Goal: Use online tool/utility: Use online tool/utility

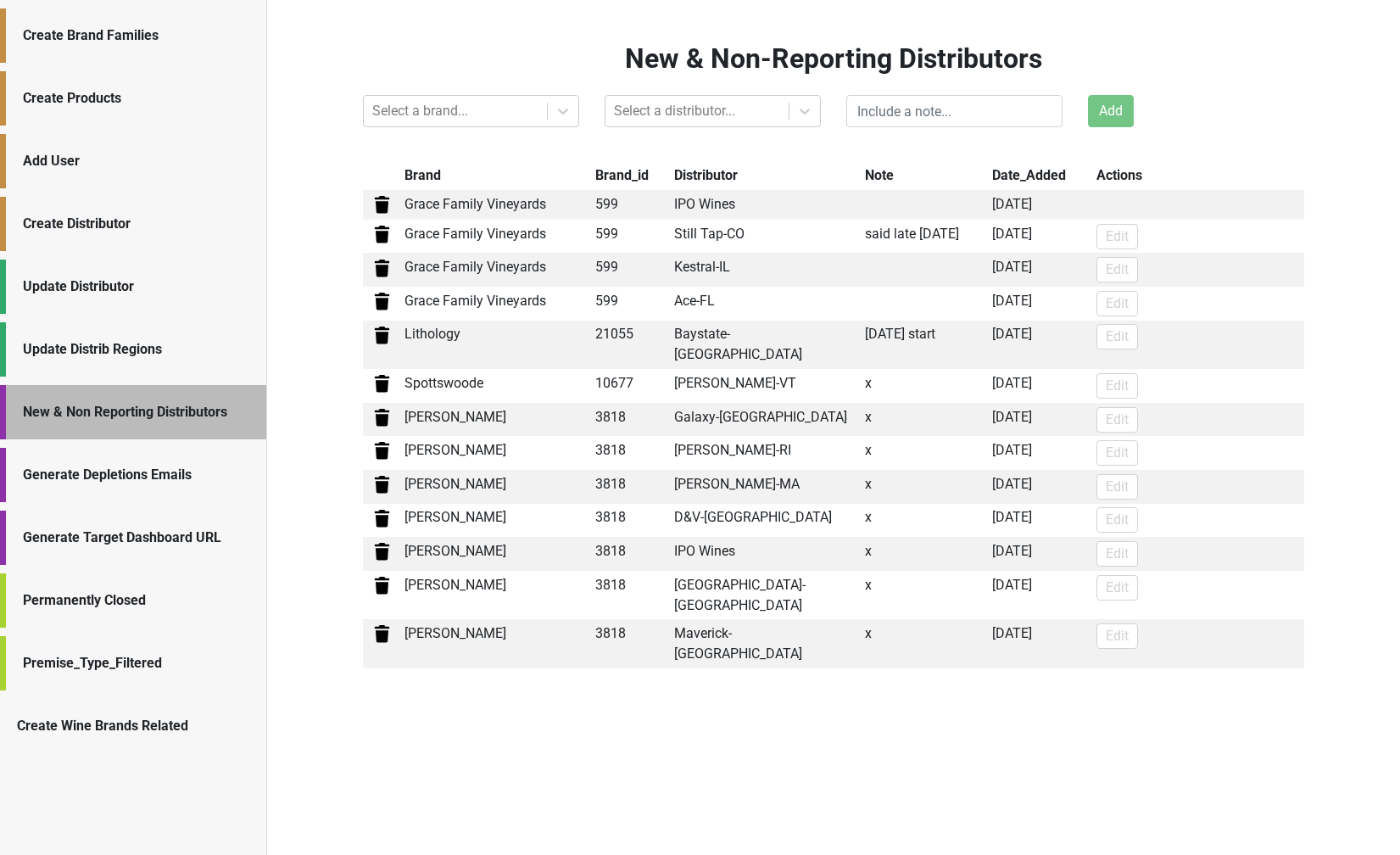
click at [94, 492] on div "Generate Depletions Emails" at bounding box center [133, 475] width 267 height 55
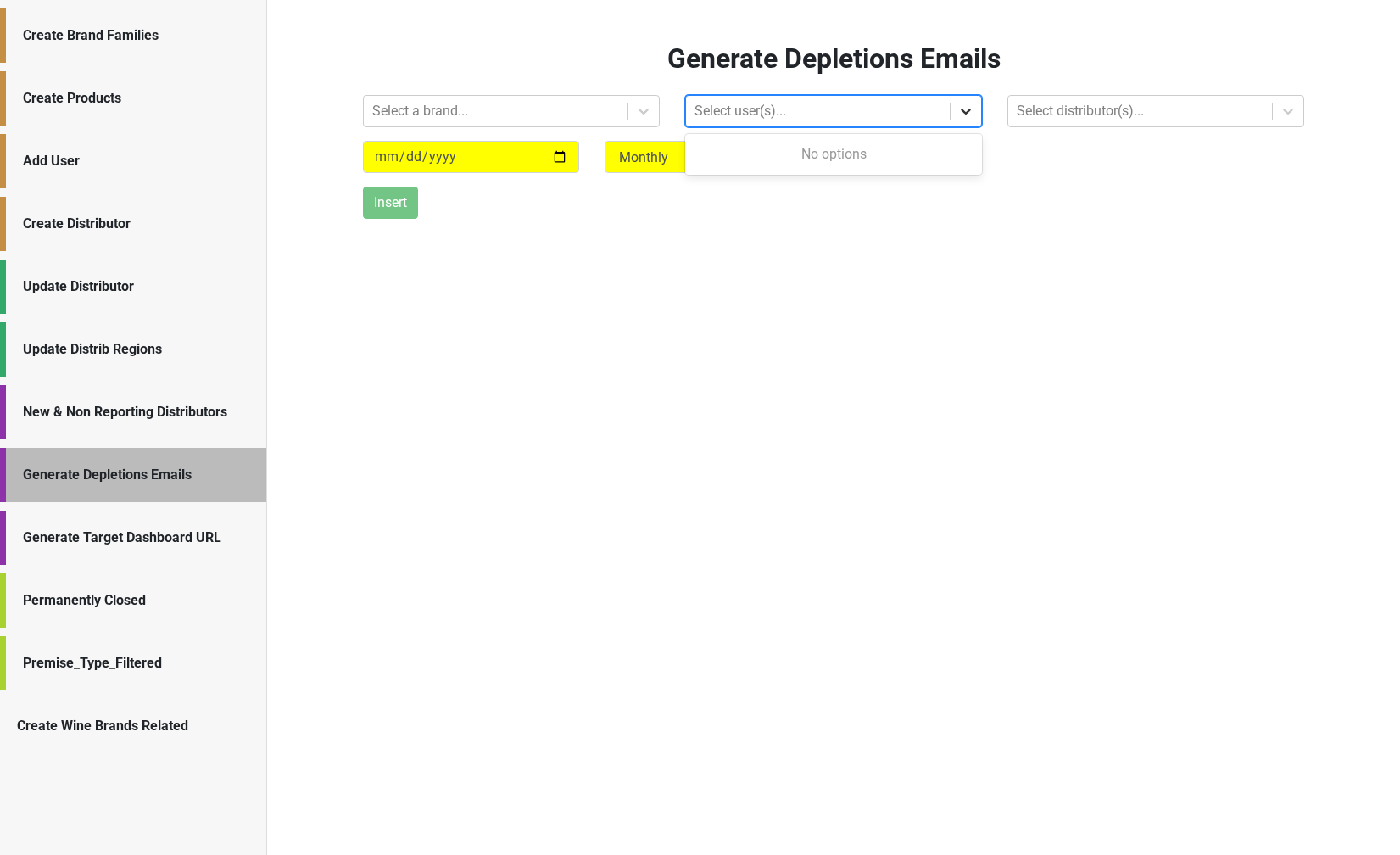
click at [955, 114] on div at bounding box center [966, 111] width 31 height 31
click at [440, 112] on div at bounding box center [495, 111] width 247 height 24
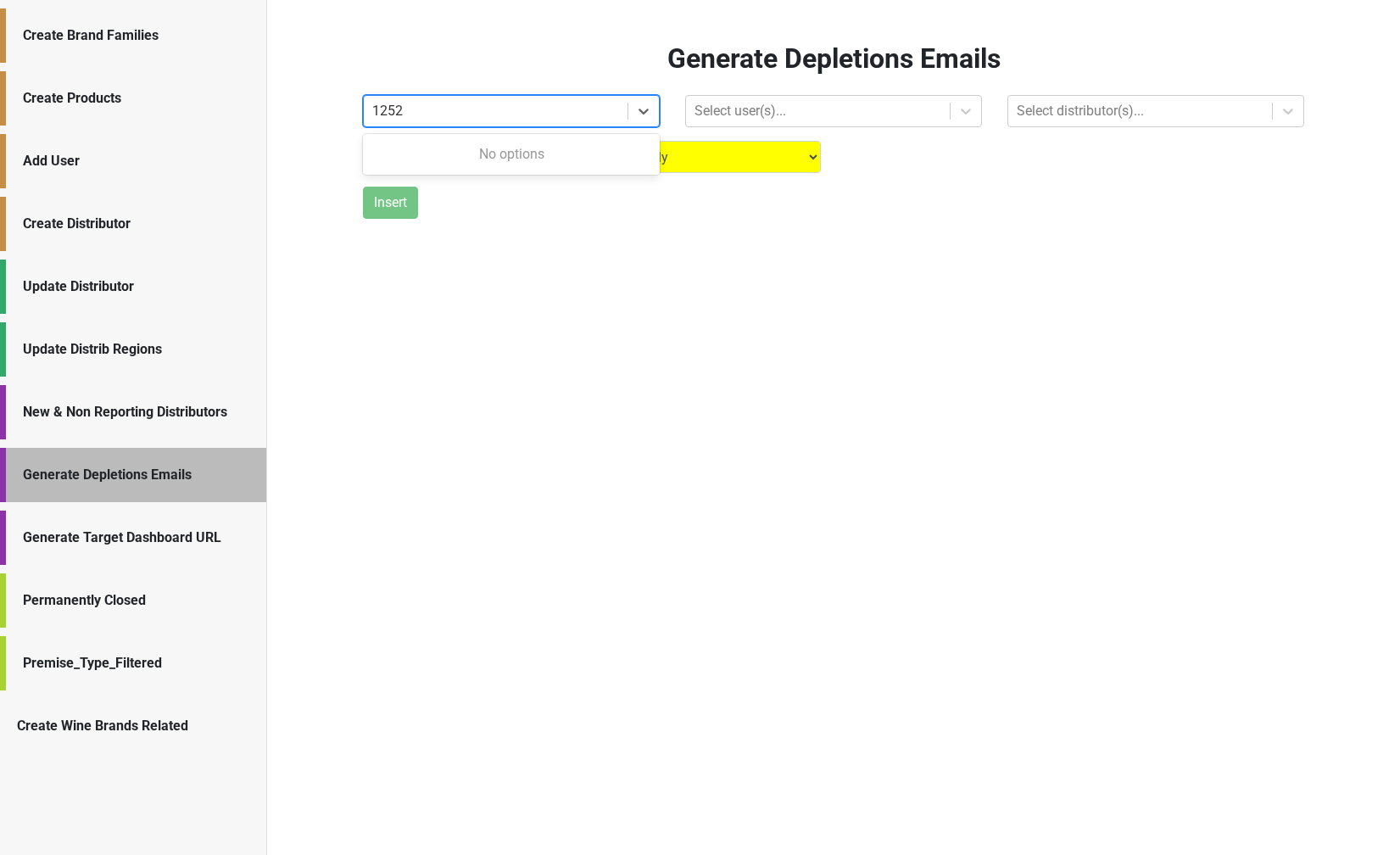
type input "1252"
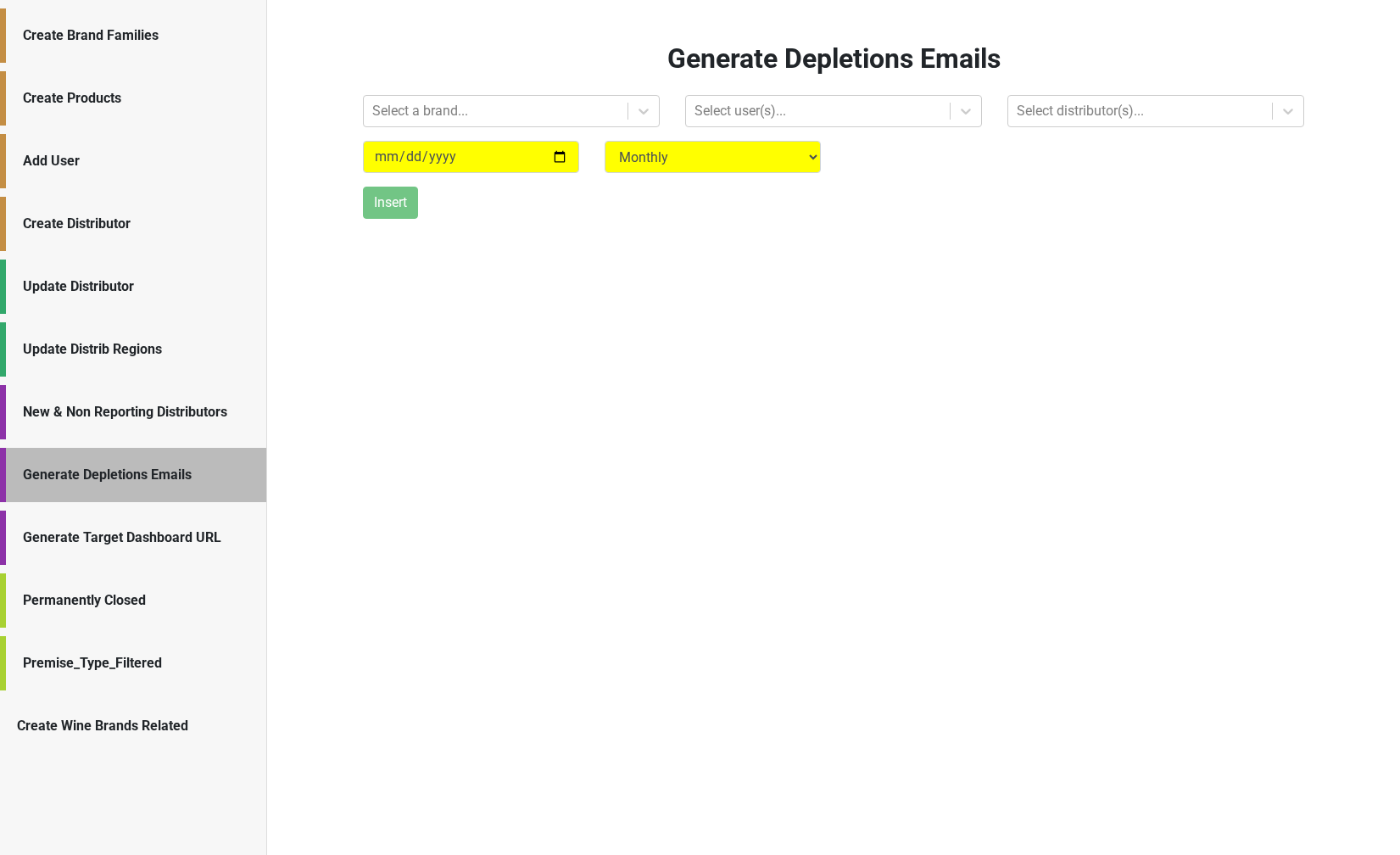
click at [478, 227] on div "Generate Depletions Emails Select a brand... Select user(s)... Select distribut…" at bounding box center [834, 427] width 1133 height 855
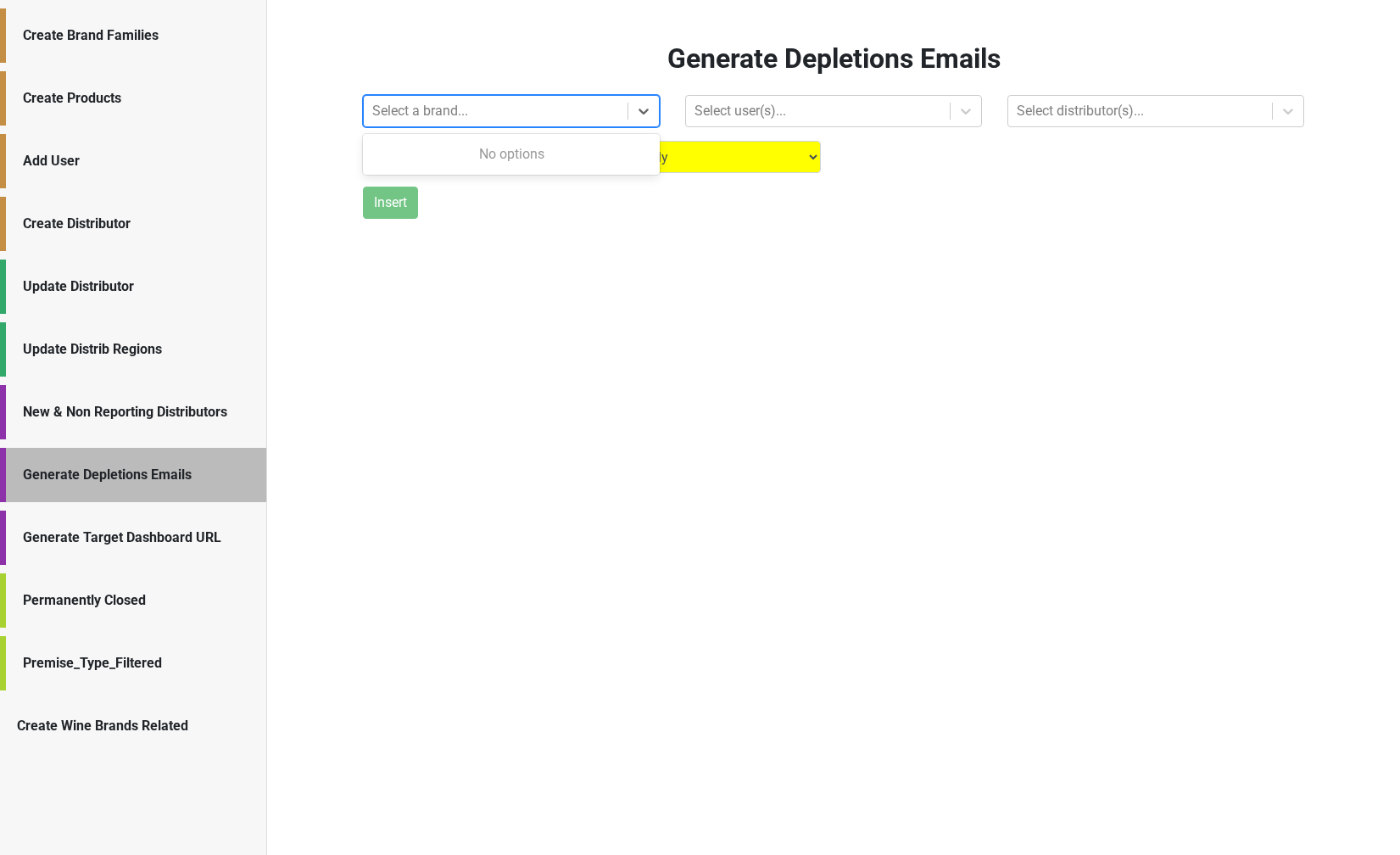
click at [462, 98] on div "Select a brand..." at bounding box center [495, 111] width 264 height 31
click at [459, 150] on div "No options" at bounding box center [512, 155] width 297 height 34
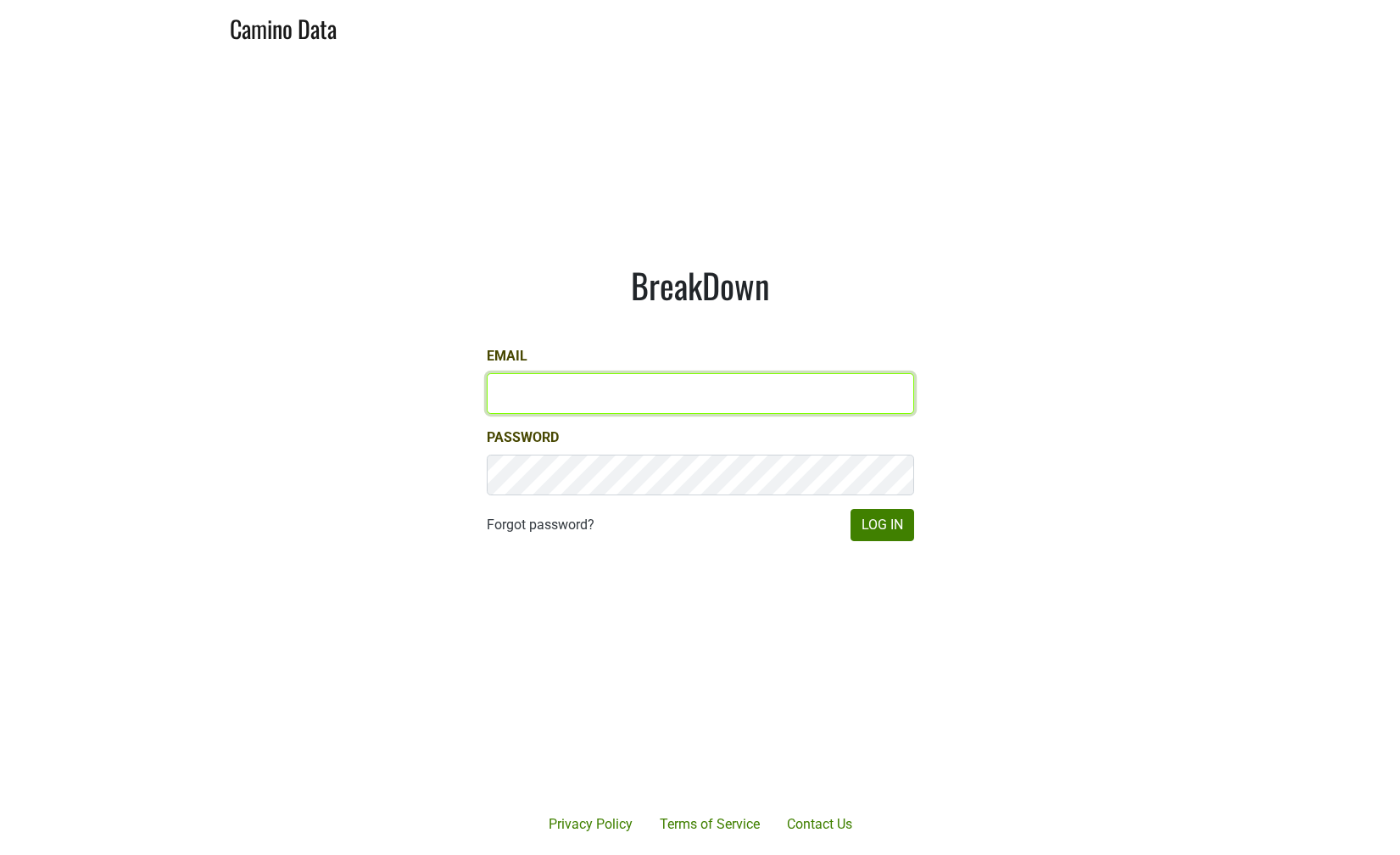
type input "[PERSON_NAME][EMAIL_ADDRESS][DOMAIN_NAME]"
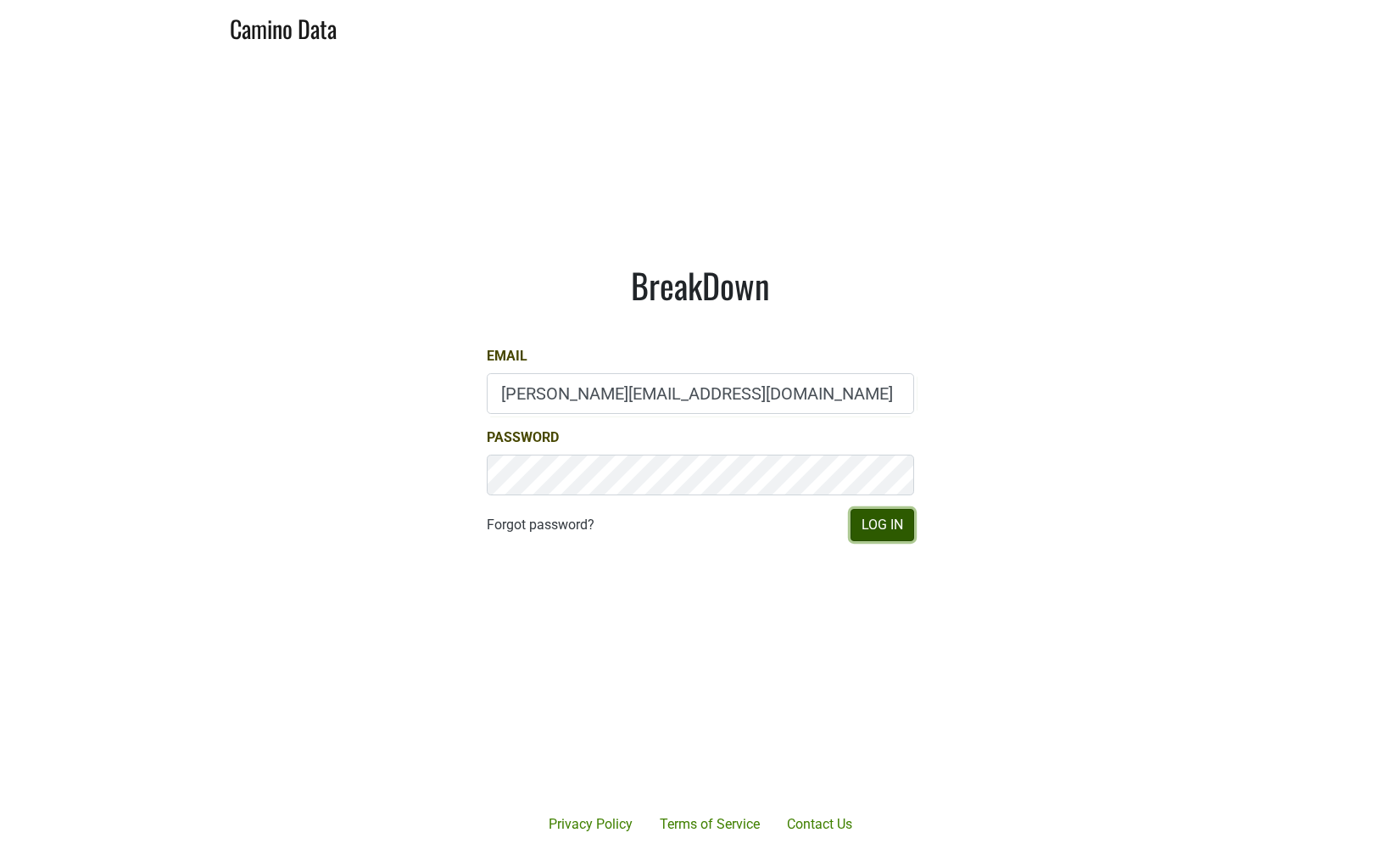
click at [870, 521] on button "Log In" at bounding box center [882, 525] width 63 height 32
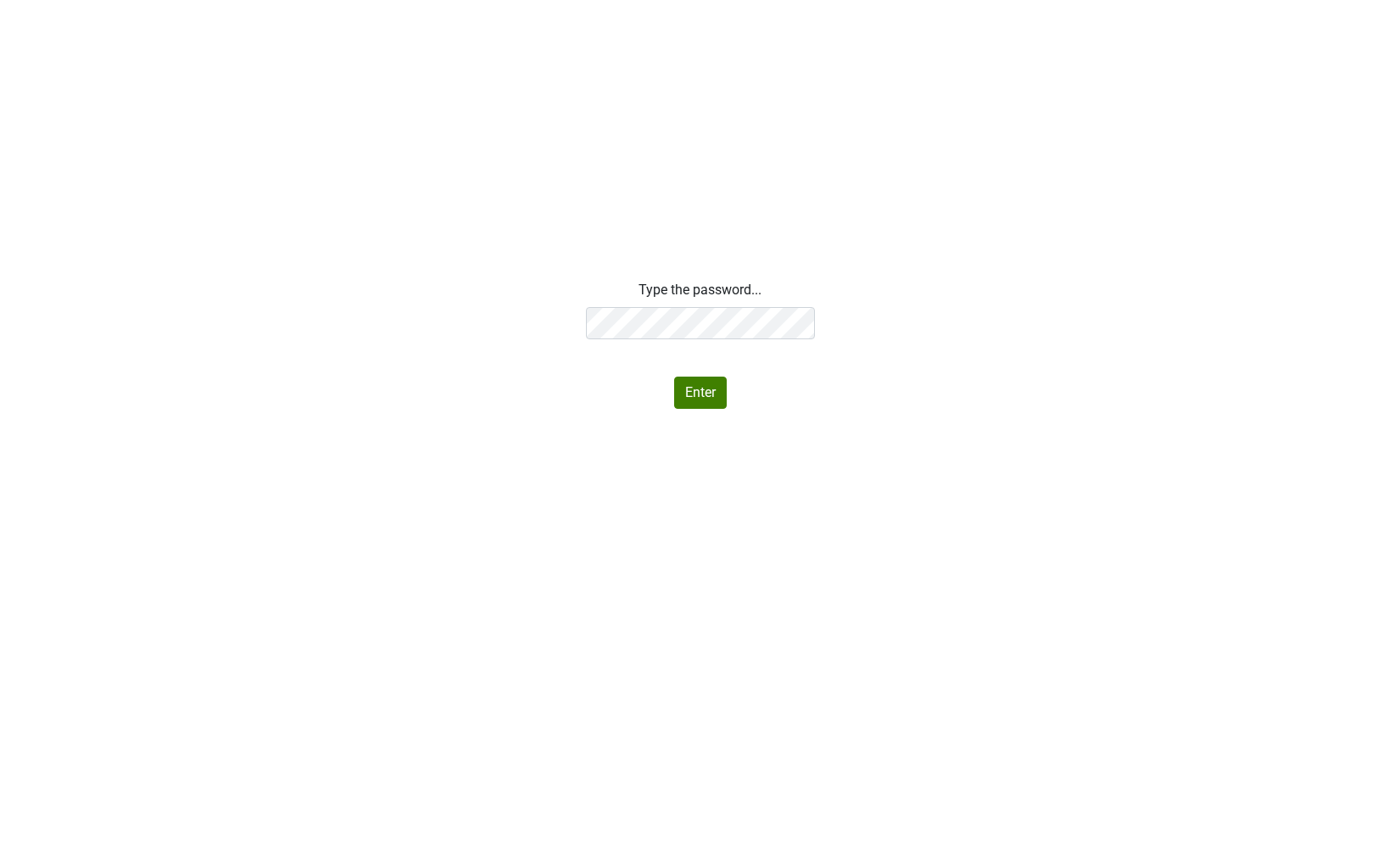
click at [503, 405] on div "Type the password... Enter" at bounding box center [700, 344] width 1400 height 129
click at [688, 395] on button "Enter" at bounding box center [700, 393] width 53 height 32
click at [477, 319] on div "Type the password... Your password is invalid. Please try again. Enter" at bounding box center [700, 344] width 1400 height 129
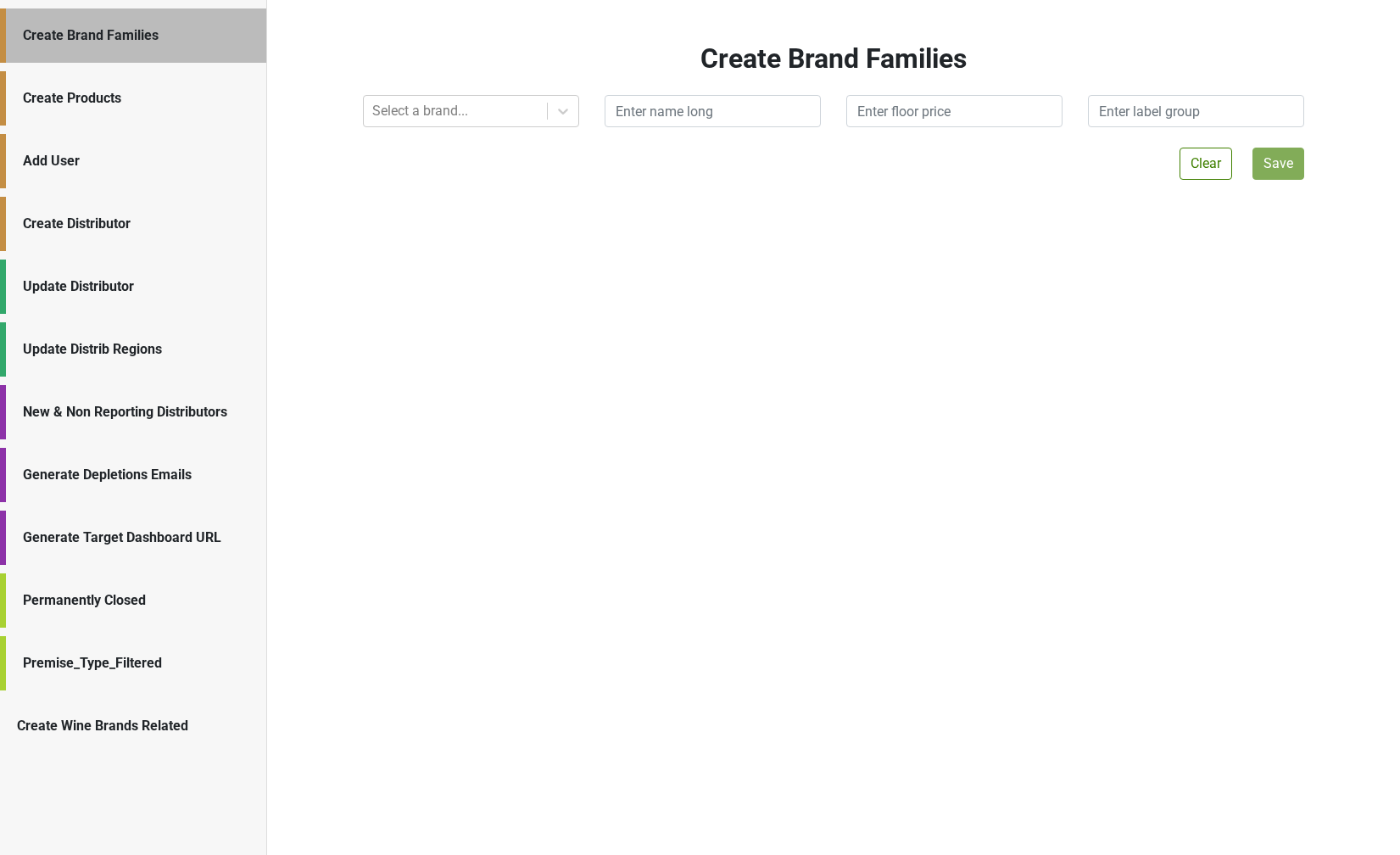
click at [192, 479] on div "Generate Depletions Emails" at bounding box center [136, 475] width 226 height 20
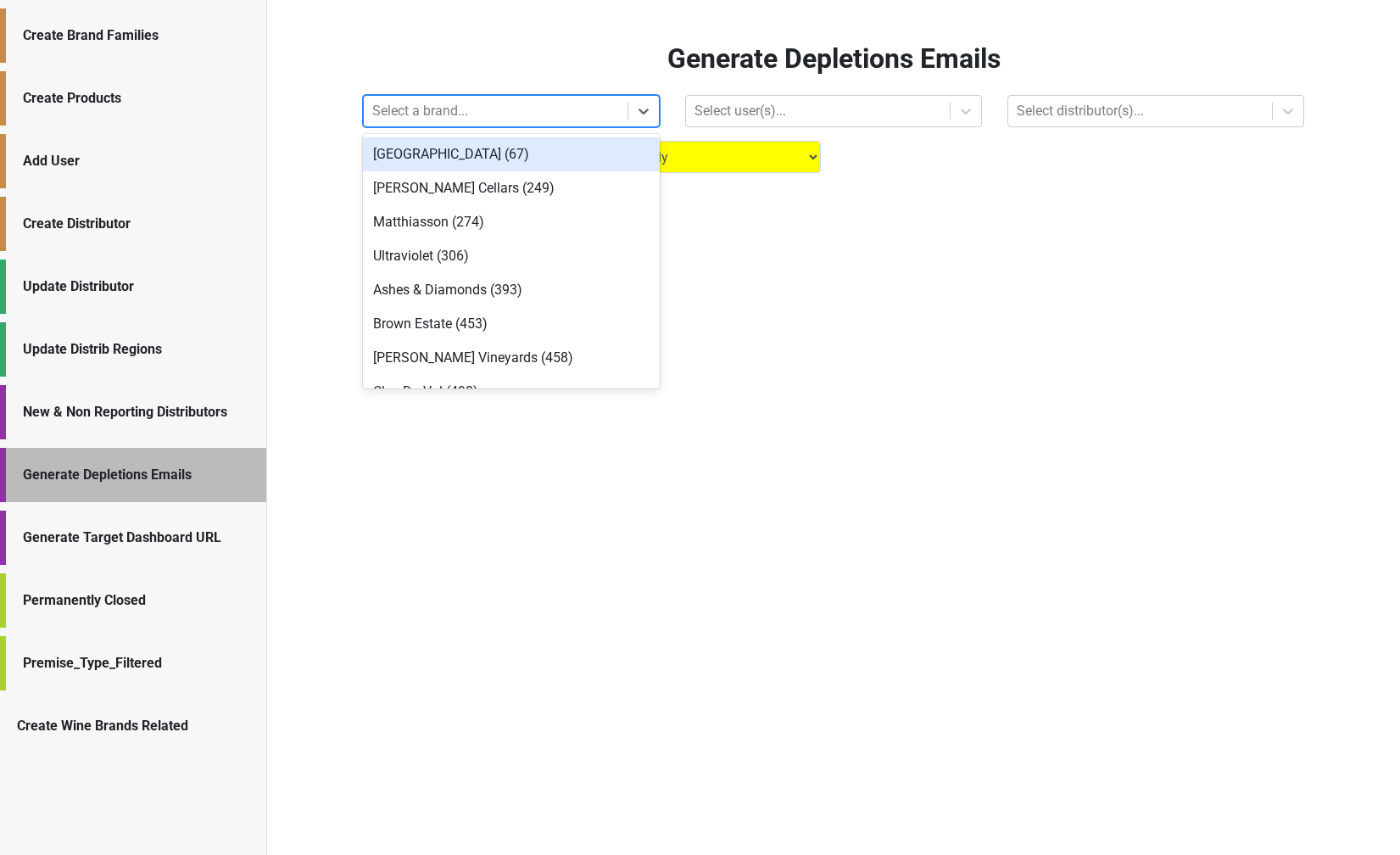
click at [484, 110] on div at bounding box center [495, 111] width 247 height 24
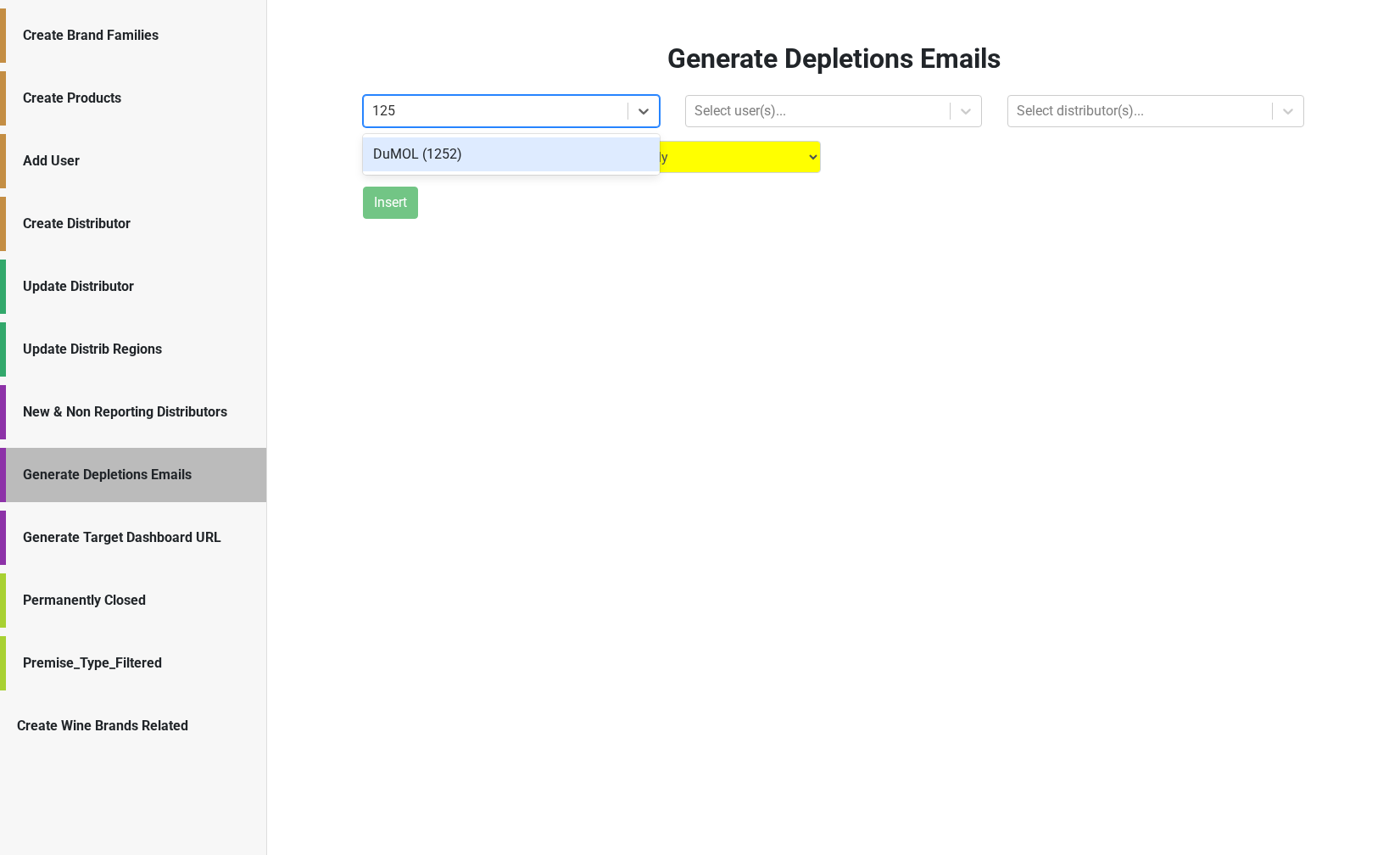
type input "1252"
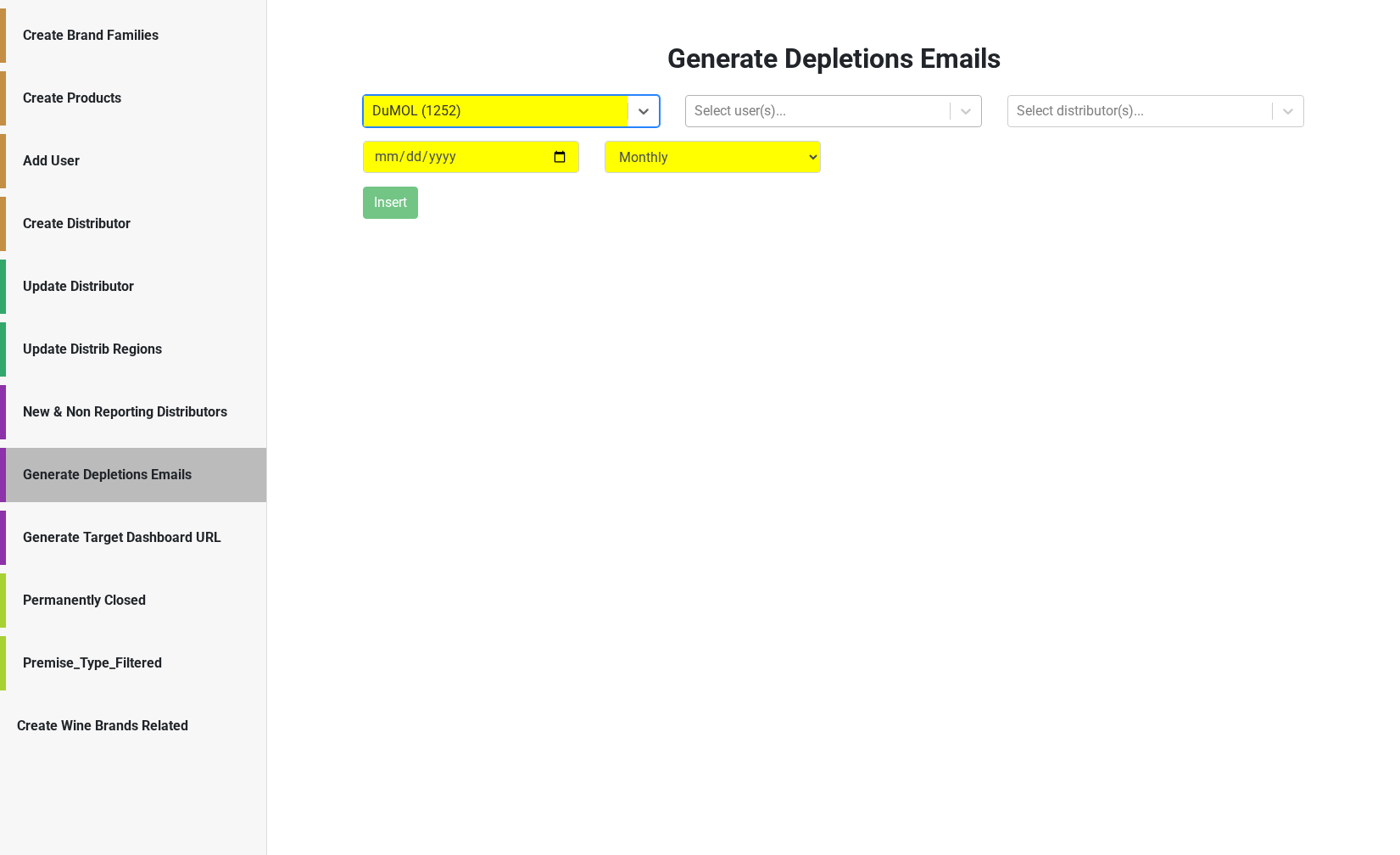
click at [707, 115] on div at bounding box center [817, 111] width 247 height 24
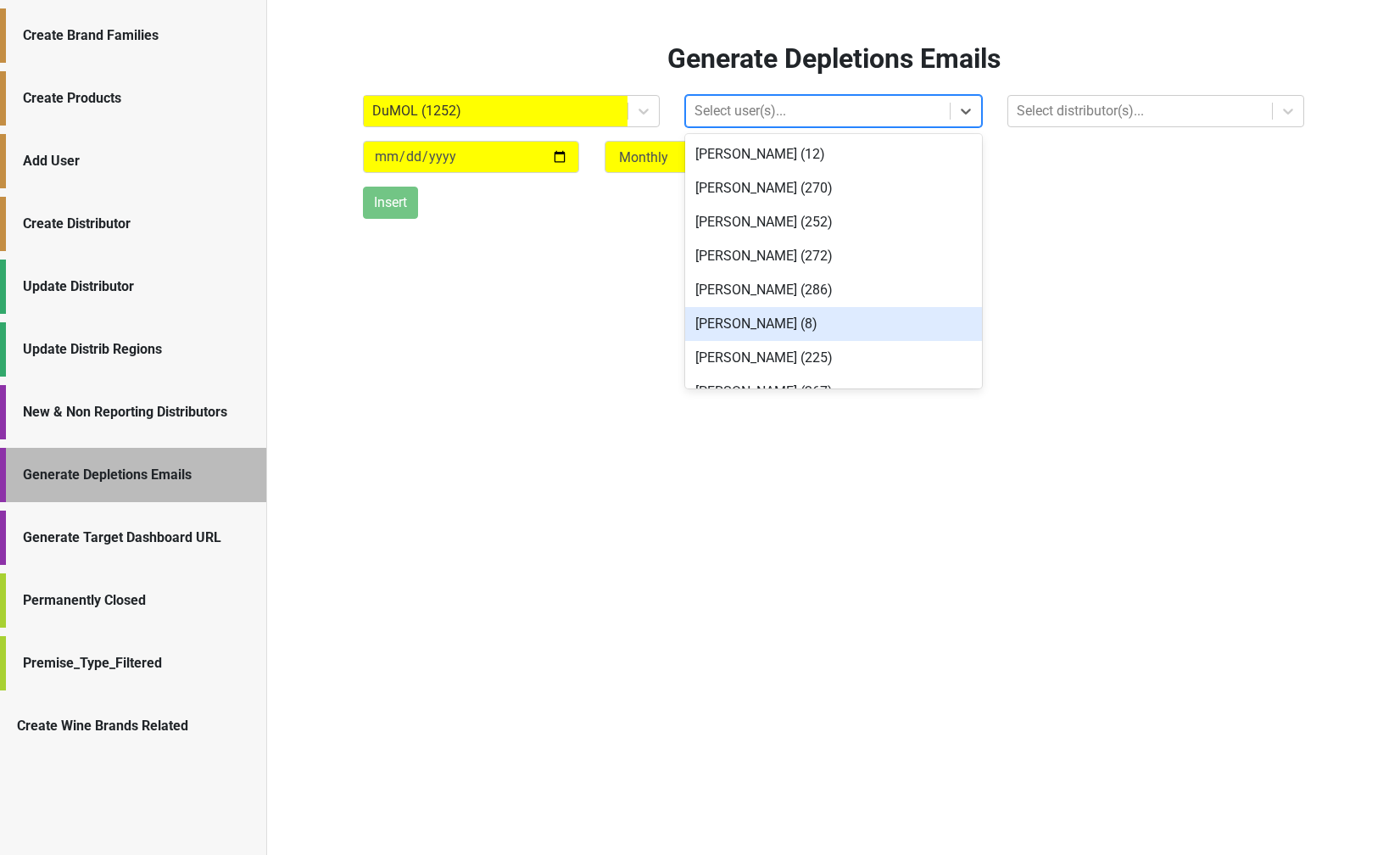
click at [740, 319] on div "Marc Guerguy (8)" at bounding box center [834, 324] width 297 height 34
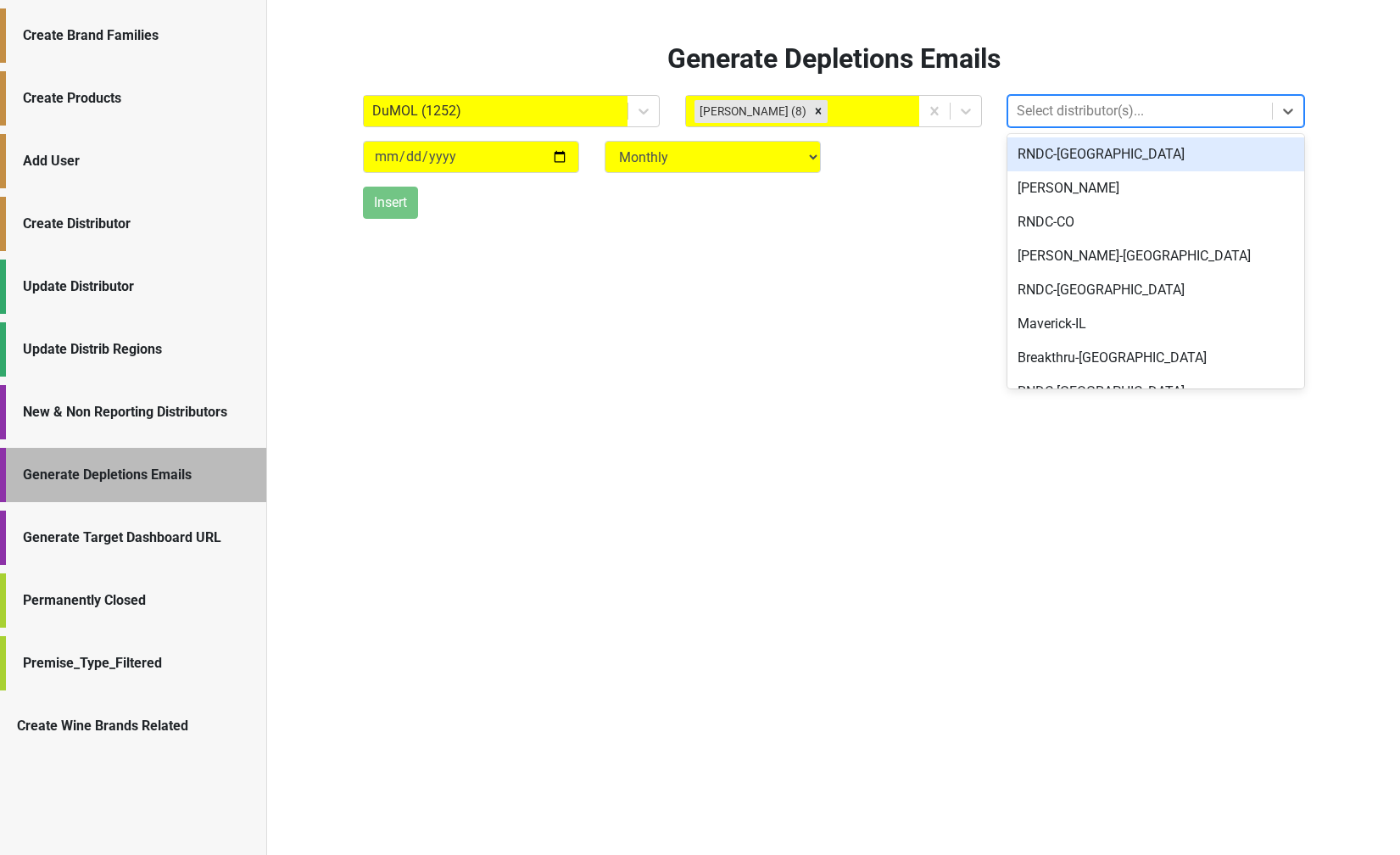
click at [1087, 108] on div at bounding box center [1140, 111] width 247 height 24
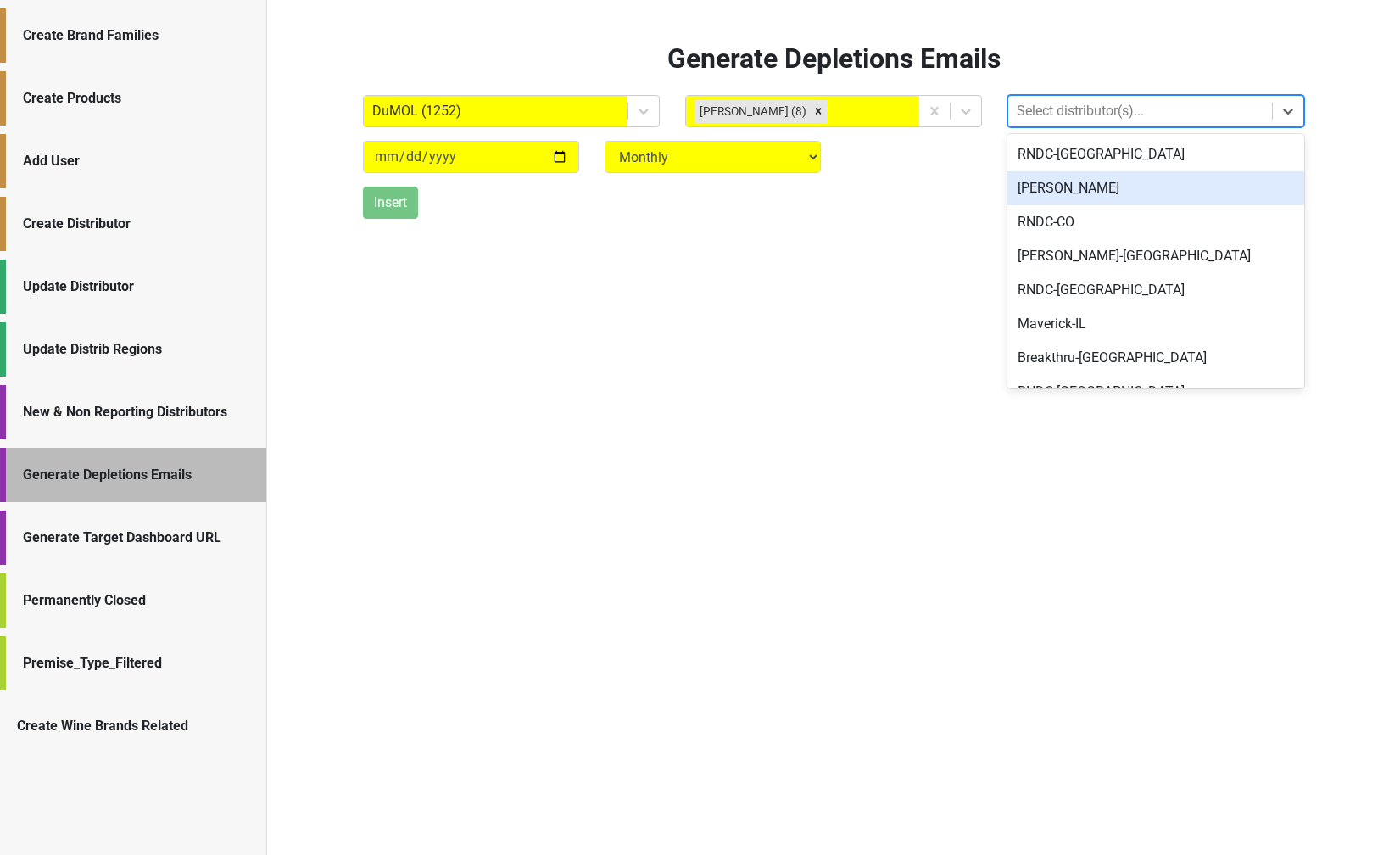
click at [1057, 185] on div "Wilson Daniels" at bounding box center [1157, 189] width 297 height 34
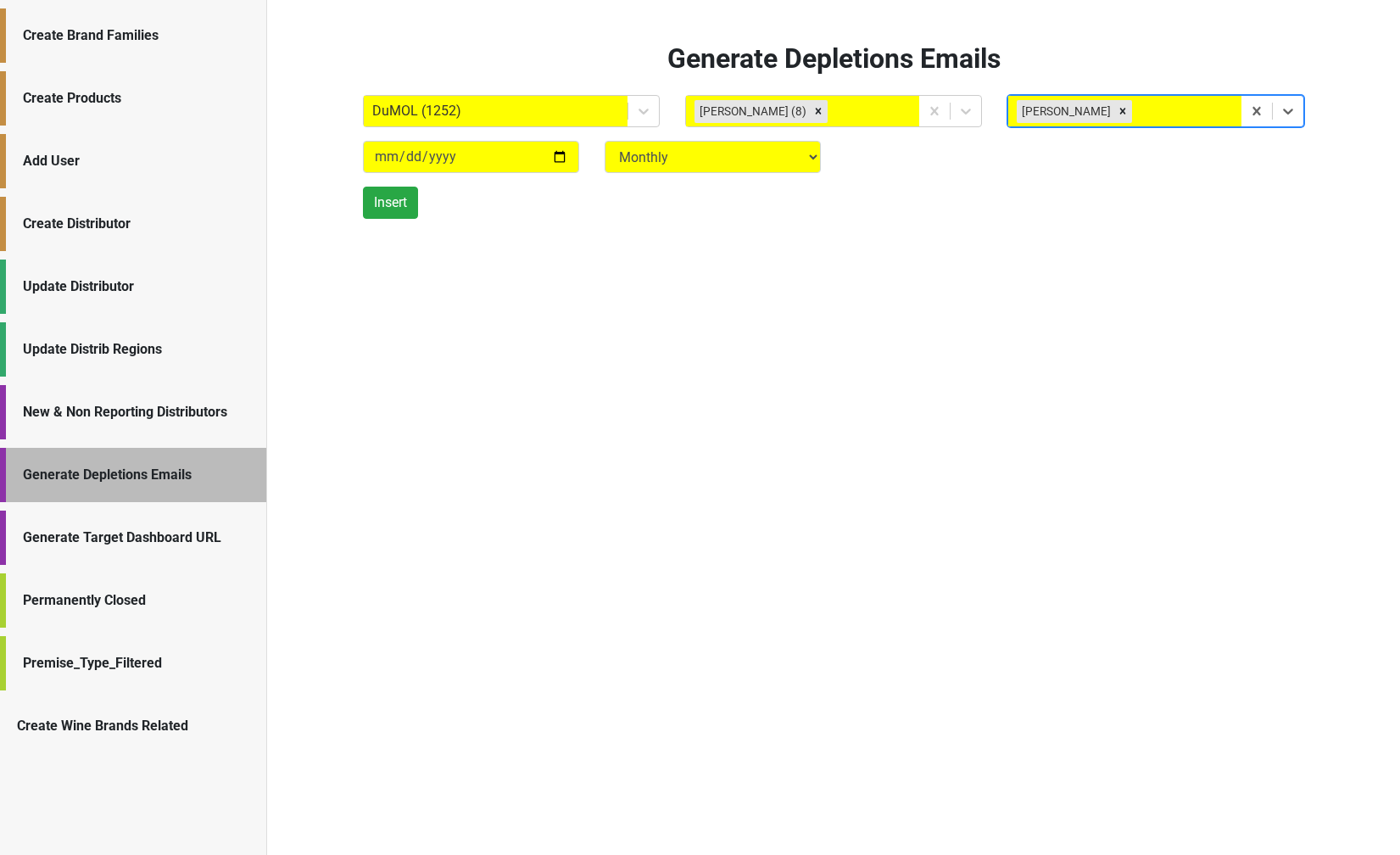
click at [79, 421] on div "New & Non Reporting Distributors" at bounding box center [136, 413] width 226 height 20
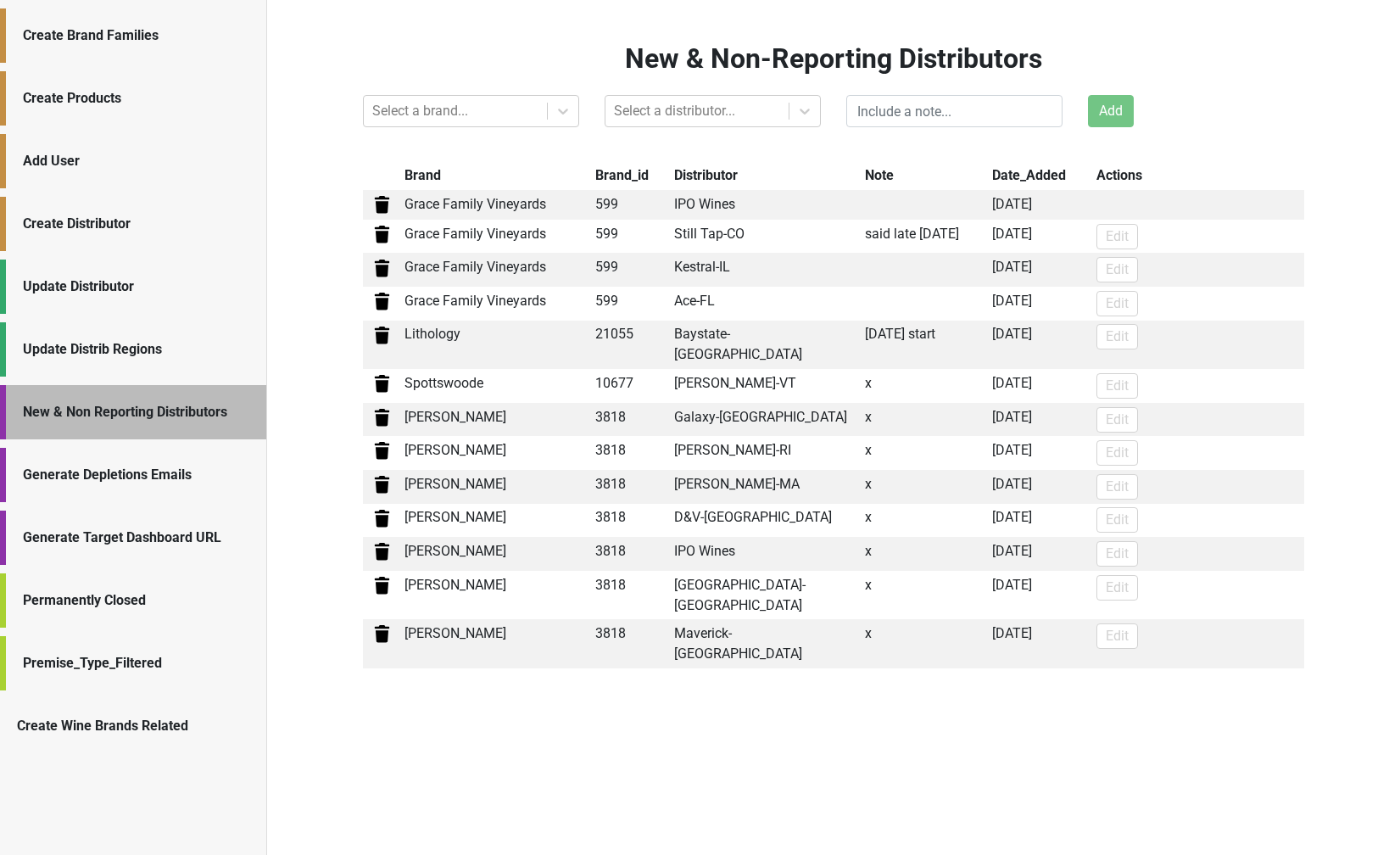
click at [94, 471] on div "Generate Depletions Emails" at bounding box center [136, 475] width 226 height 20
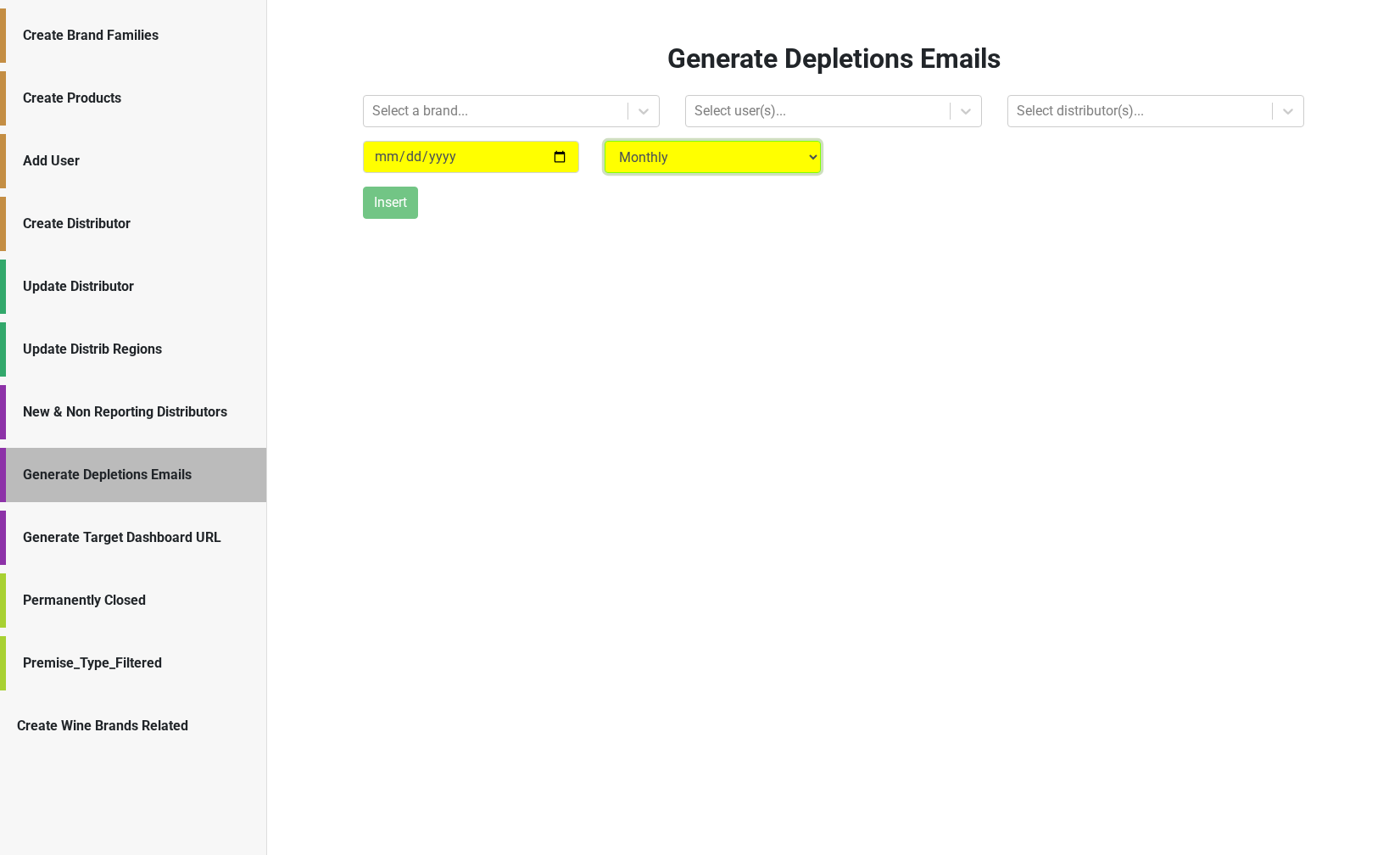
click at [696, 164] on select "Monthly Quarterly" at bounding box center [712, 157] width 216 height 32
select select "quarterly"
click at [605, 141] on select "Monthly Quarterly" at bounding box center [712, 157] width 216 height 32
click at [688, 161] on select "Monthly Quarterly" at bounding box center [712, 157] width 216 height 32
click at [605, 141] on select "Monthly Quarterly" at bounding box center [712, 157] width 216 height 32
